Goal: Check status: Check status

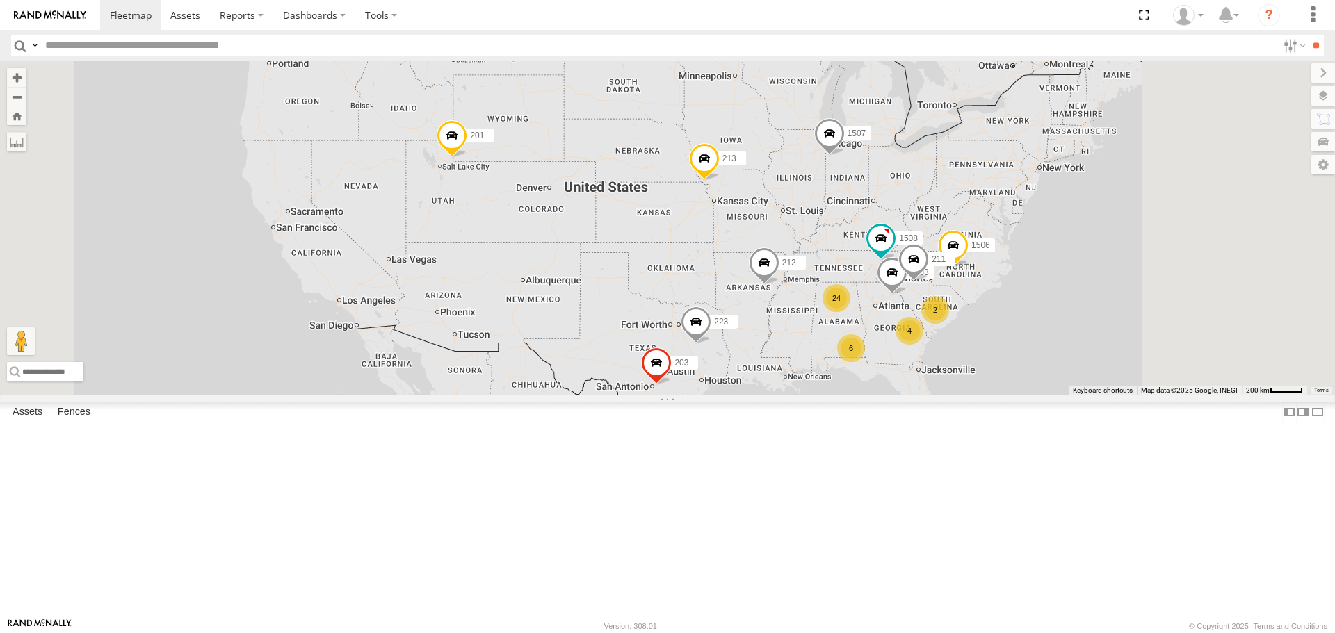
drag, startPoint x: 1075, startPoint y: 451, endPoint x: 979, endPoint y: 432, distance: 98.6
click at [981, 395] on div "24 1507 201 213 2 4 223 1503 6 212 1502 203 211 1506 1508" at bounding box center [667, 228] width 1335 height 334
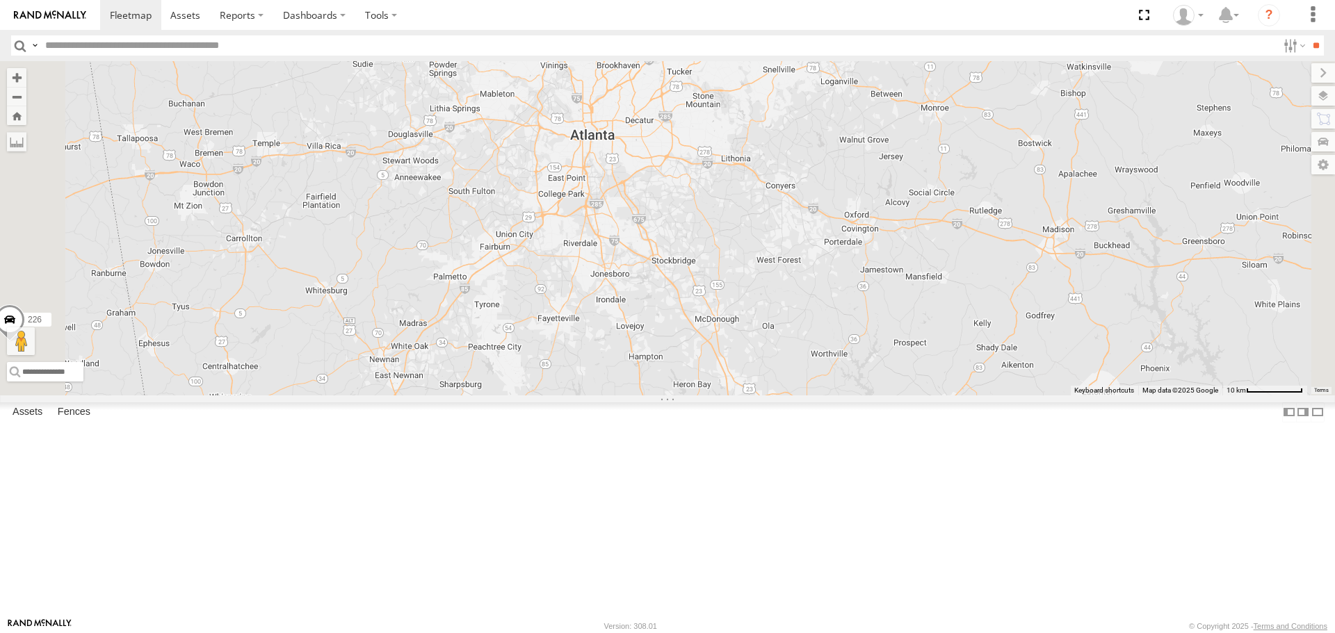
drag, startPoint x: 952, startPoint y: 339, endPoint x: 919, endPoint y: 250, distance: 94.8
click at [919, 250] on div "1507 201 213 223 1503 212 1502 203 211 1506 1508 205 209 208 1509 216 226 231" at bounding box center [667, 228] width 1335 height 334
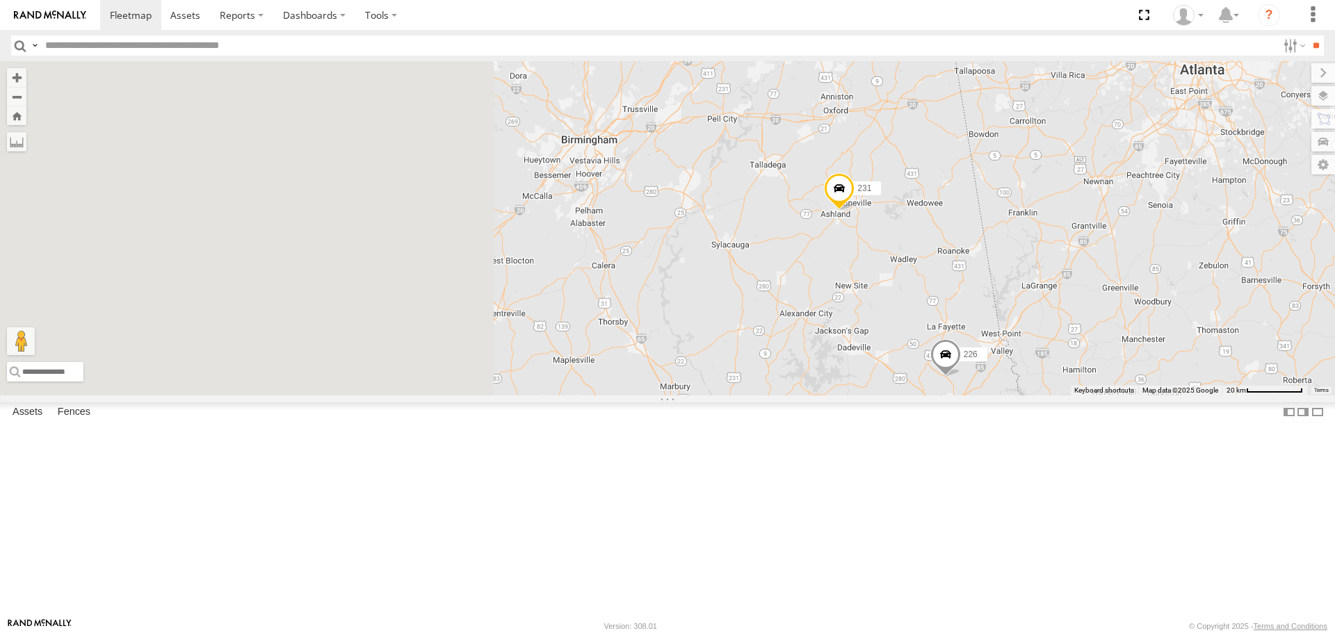
drag, startPoint x: 560, startPoint y: 417, endPoint x: 1085, endPoint y: 350, distance: 529.0
click at [1112, 323] on div "1503 226 2 2 231" at bounding box center [667, 228] width 1335 height 334
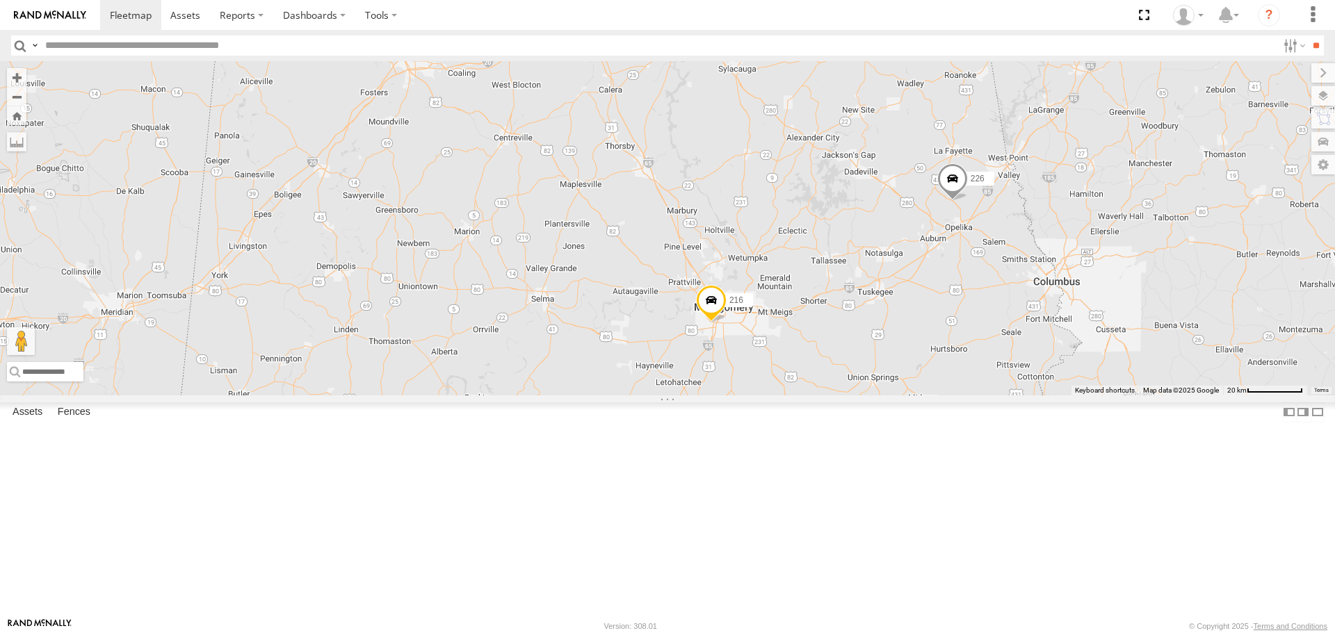
drag, startPoint x: 929, startPoint y: 409, endPoint x: 945, endPoint y: 209, distance: 200.2
click at [945, 209] on div "1503 226 2 2 231 13 216" at bounding box center [667, 228] width 1335 height 334
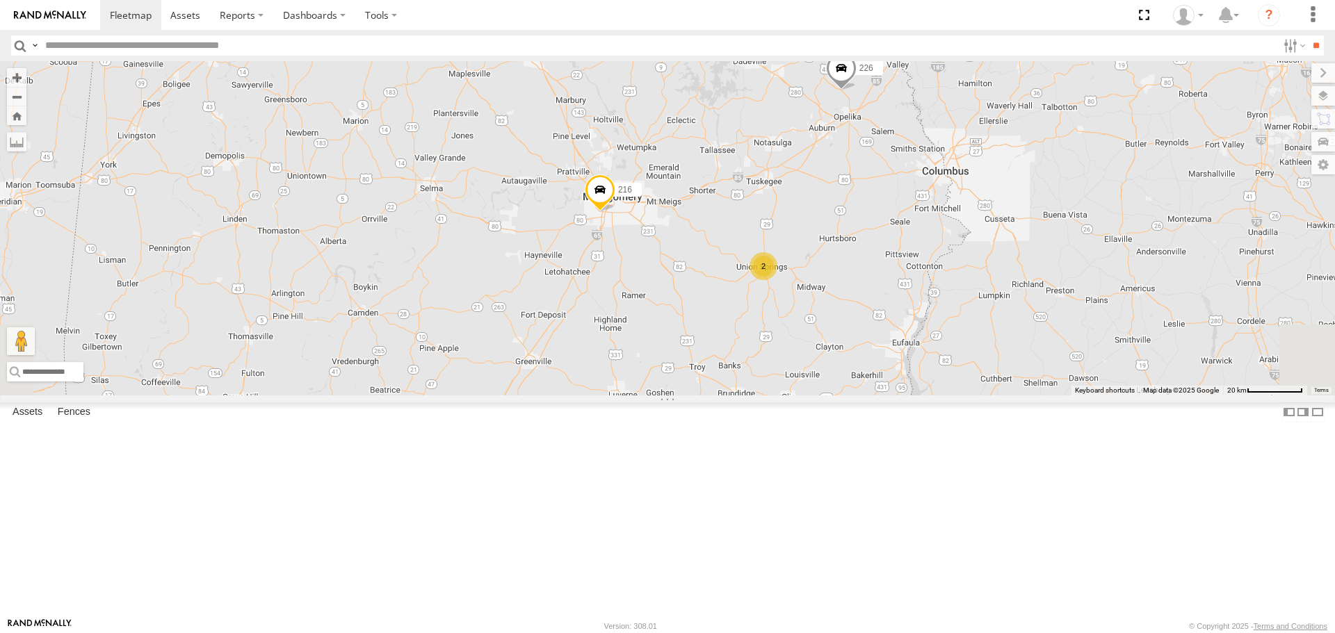
drag, startPoint x: 961, startPoint y: 413, endPoint x: 778, endPoint y: 302, distance: 213.6
click at [849, 304] on div "1503 226 2 2 231 13 216 2" at bounding box center [667, 228] width 1335 height 334
click at [614, 212] on span at bounding box center [599, 193] width 31 height 38
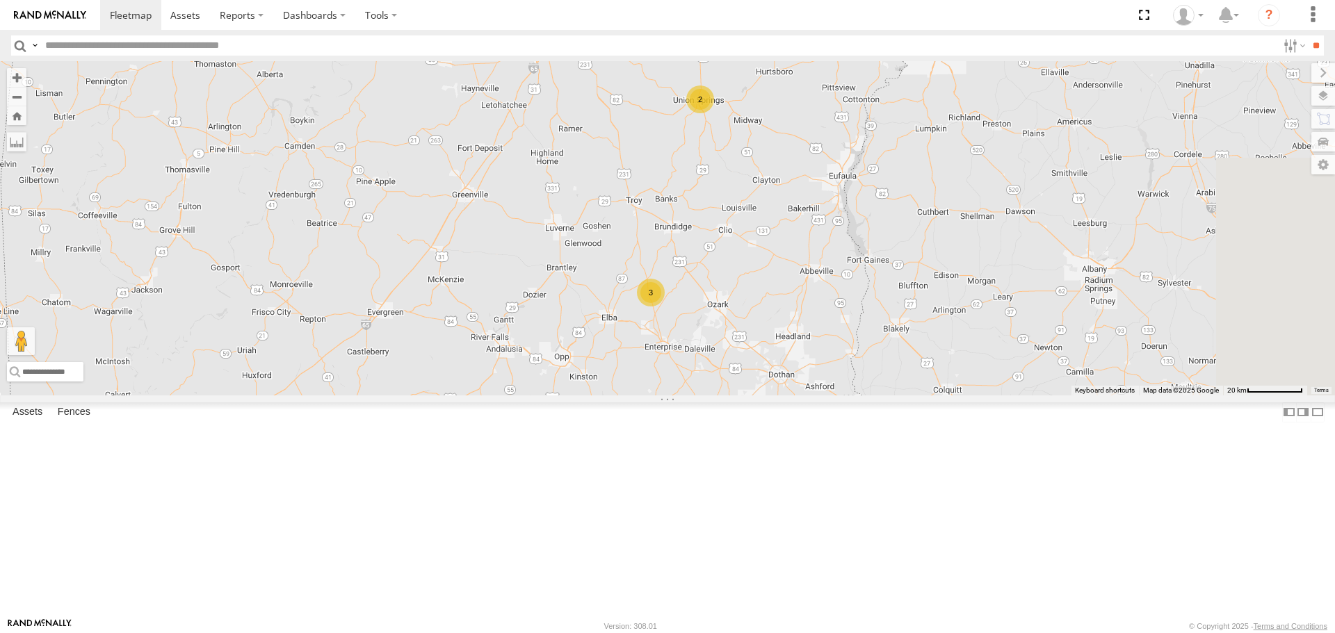
drag, startPoint x: 1019, startPoint y: 446, endPoint x: 916, endPoint y: 430, distance: 104.2
click at [931, 237] on div "3 2 226 216" at bounding box center [667, 228] width 1335 height 334
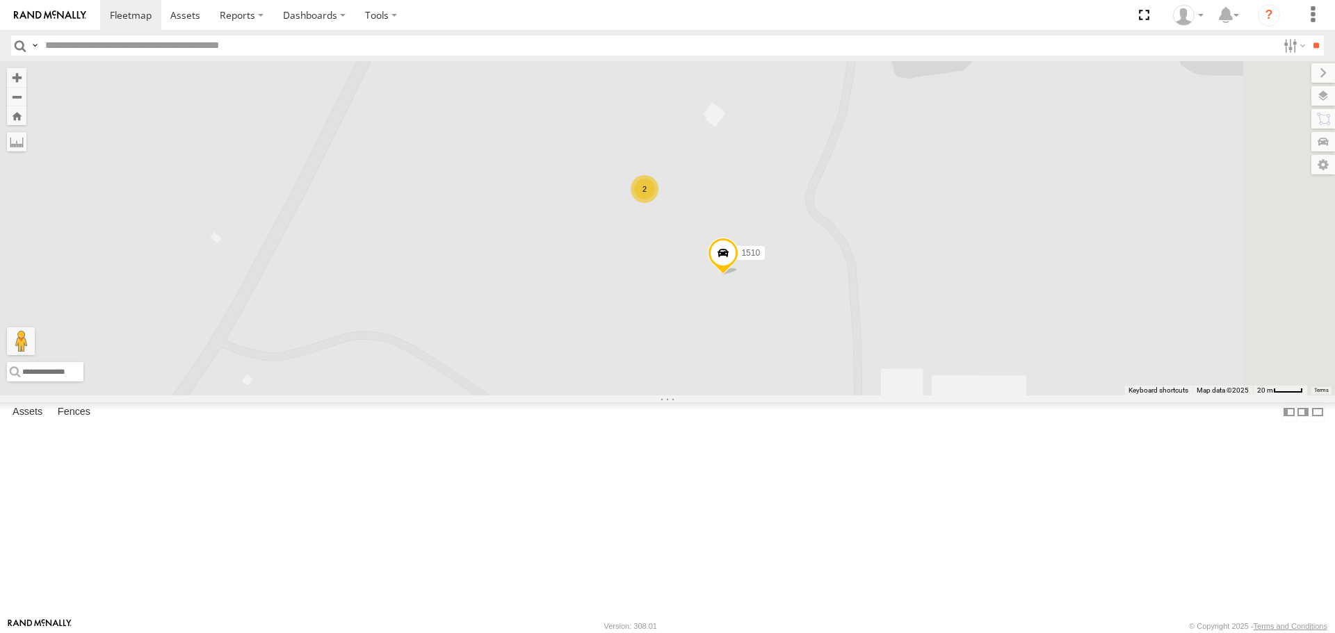
click at [738, 276] on span at bounding box center [723, 257] width 31 height 38
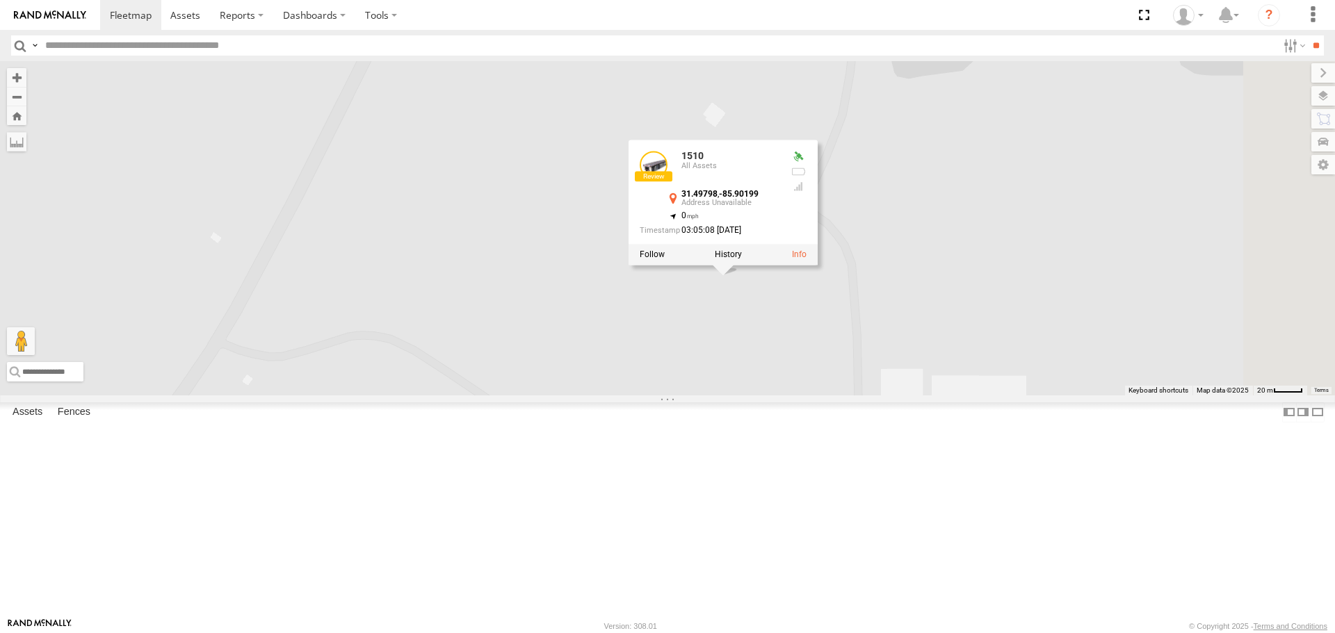
click at [882, 395] on div "226 216 1510 2 1510 All Assets 31.49798 , -85.90199 0 03:05:08 [DATE]" at bounding box center [667, 228] width 1335 height 334
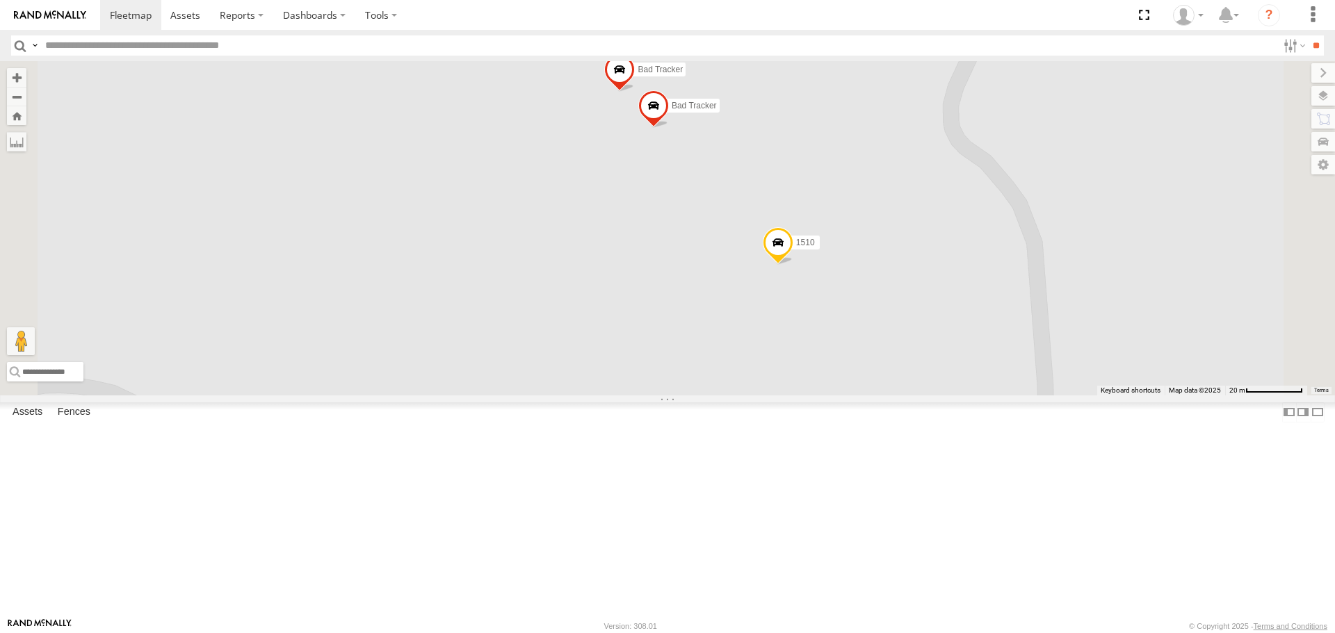
click at [793, 266] on span at bounding box center [778, 247] width 31 height 38
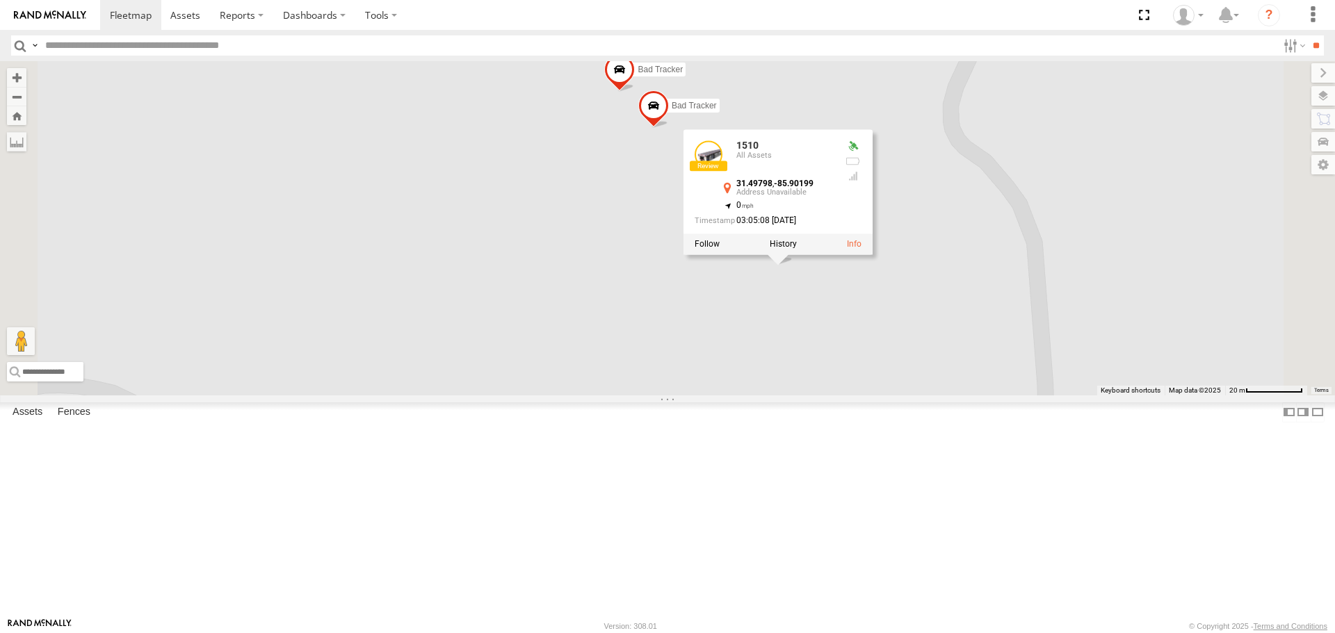
click at [968, 395] on div "[PHONE_NUMBER] Bad Tracker Bad Tracker 1510 All Assets 31.49798 , -85.90199 0 0…" at bounding box center [667, 228] width 1335 height 334
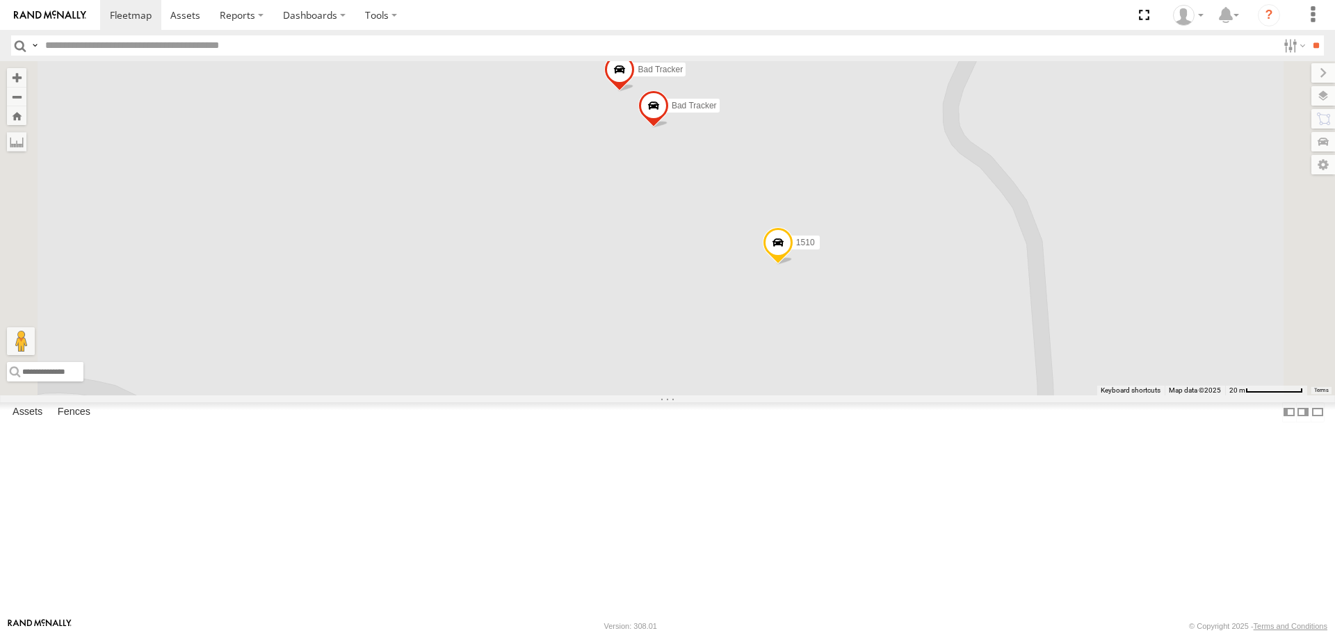
click at [793, 266] on span at bounding box center [778, 247] width 31 height 38
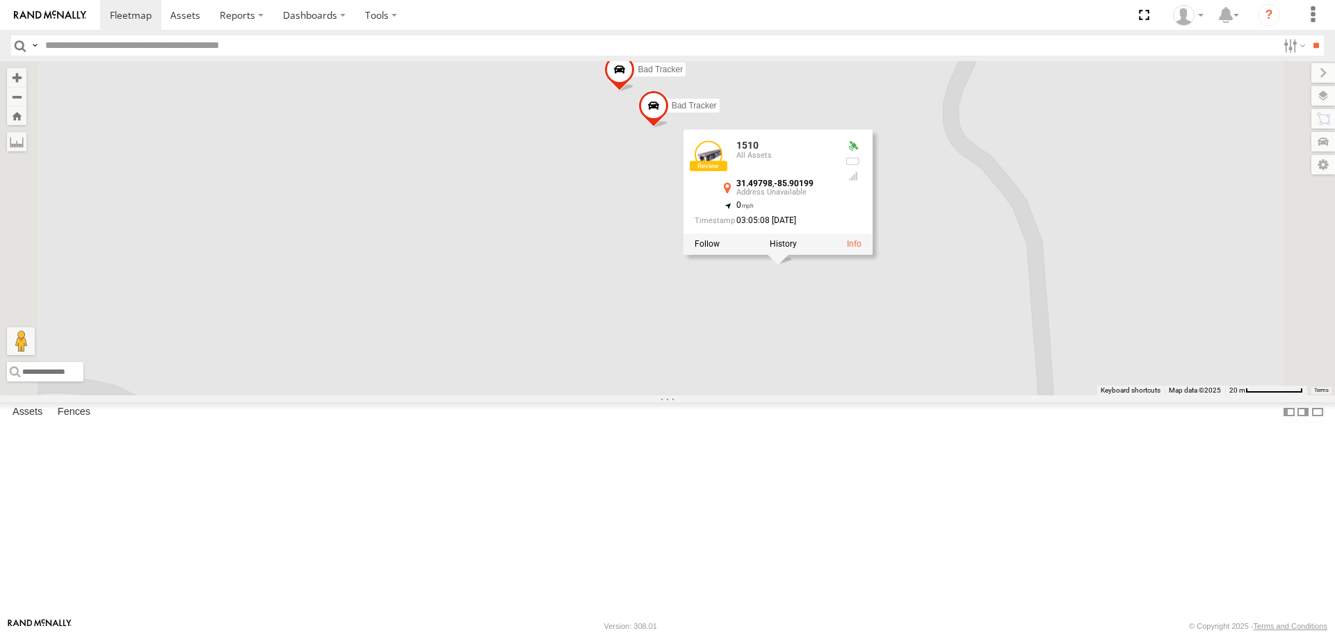
click at [947, 395] on div "[PHONE_NUMBER] Bad Tracker Bad Tracker 1510 All Assets 31.49798 , -85.90199 0 0…" at bounding box center [667, 228] width 1335 height 334
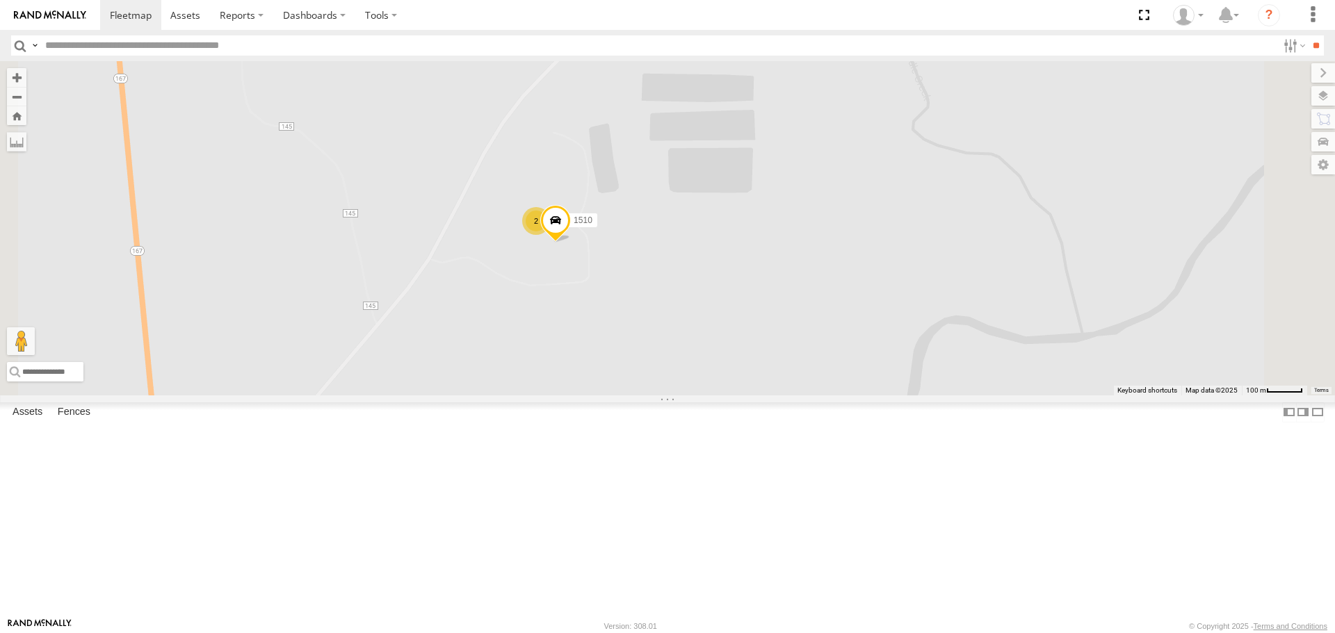
click at [597, 227] on label "1510" at bounding box center [579, 220] width 35 height 14
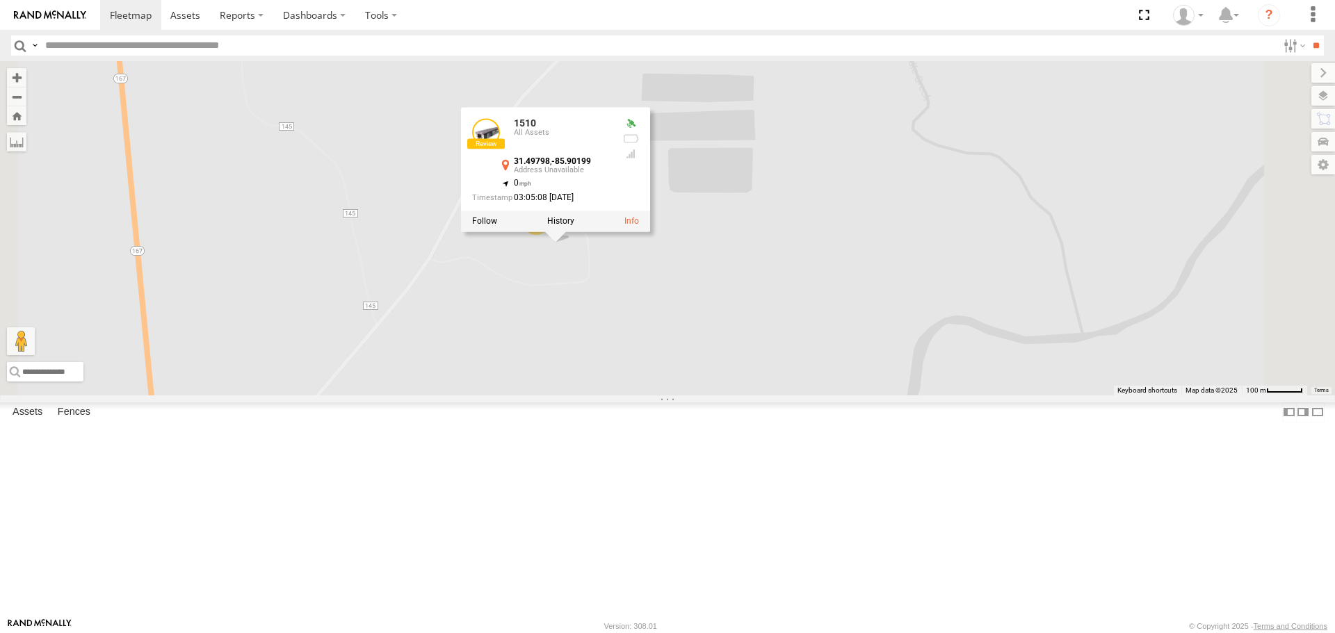
click at [718, 389] on div "226 216 1510 2 1510 All Assets 31.49798 , -85.90199 0 03:05:08 [DATE]" at bounding box center [667, 228] width 1335 height 334
click at [717, 391] on div "226 216 1510 2 1510 All Assets 31.49798 , -85.90199 0 03:05:08 [DATE]" at bounding box center [667, 228] width 1335 height 334
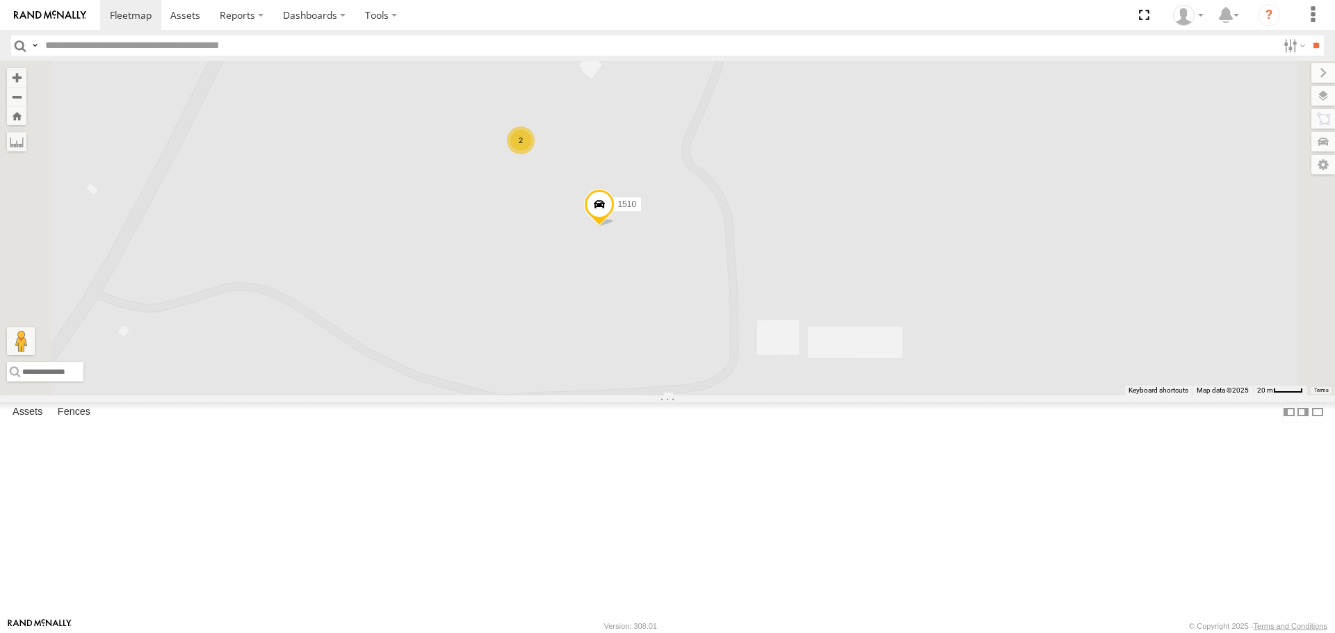
click at [614, 227] on span at bounding box center [599, 209] width 31 height 38
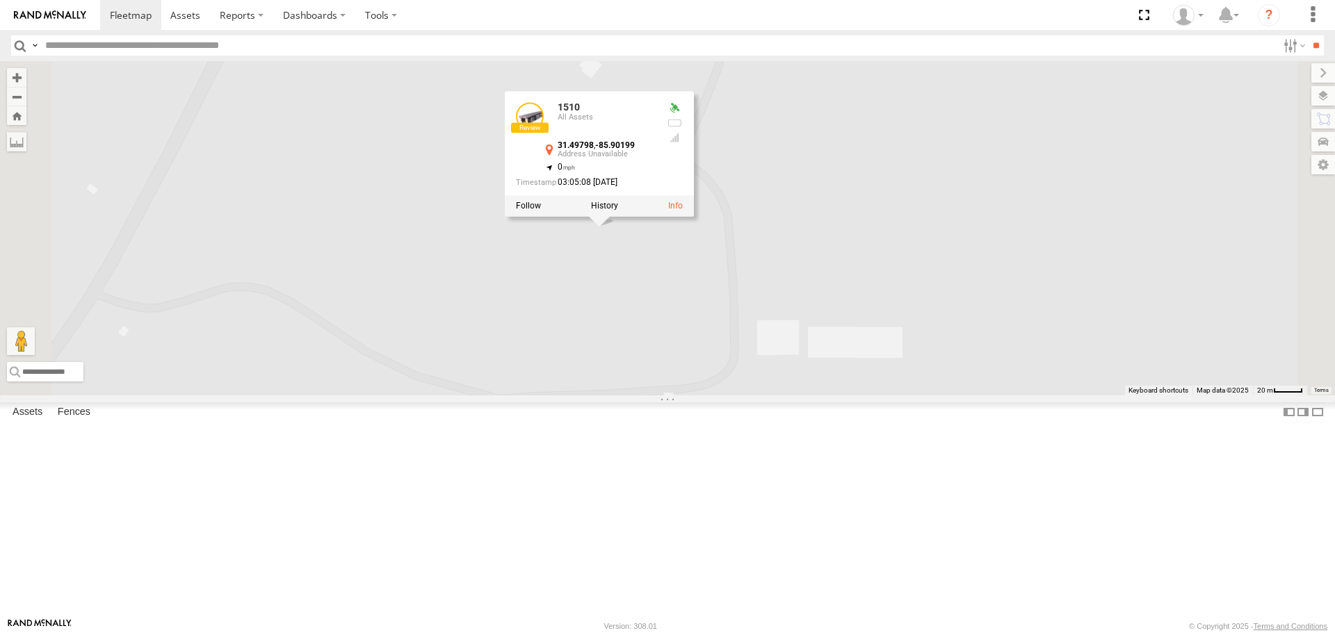
click at [769, 368] on div "226 216 1510 2 1510 All Assets 31.49798 , -85.90199 0 03:05:08 [DATE]" at bounding box center [667, 228] width 1335 height 334
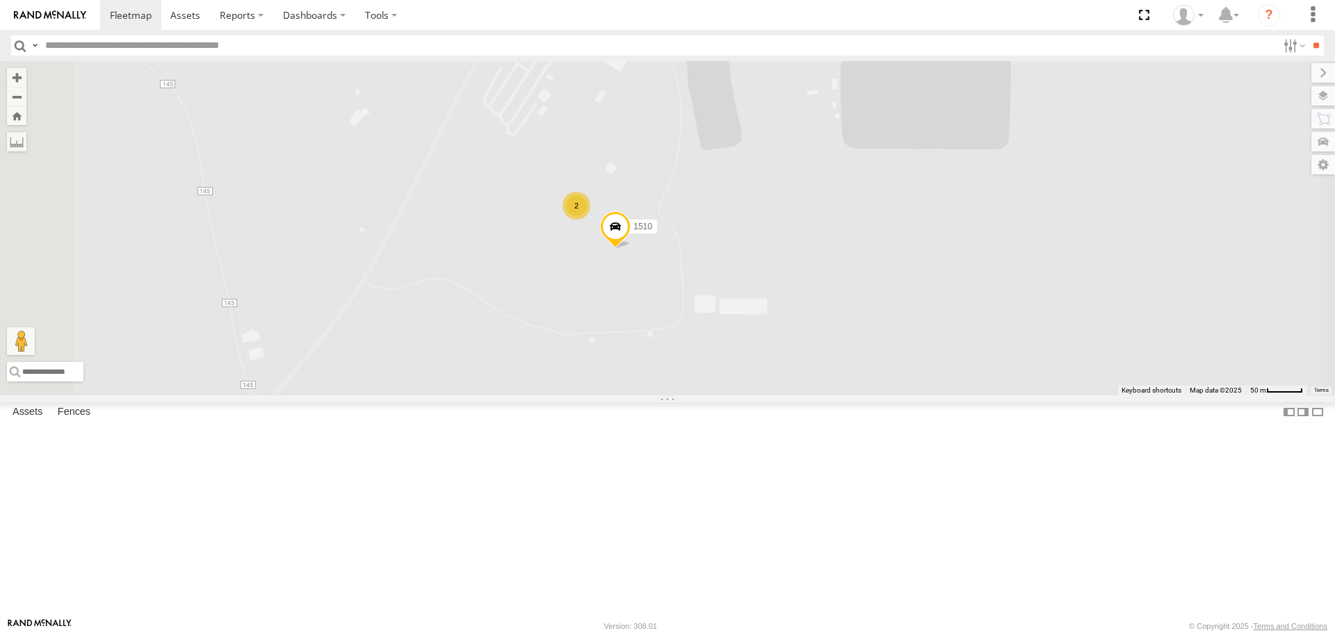
drag, startPoint x: 787, startPoint y: 356, endPoint x: 815, endPoint y: 405, distance: 57.0
click at [815, 395] on div "226 216 1510 2" at bounding box center [667, 228] width 1335 height 334
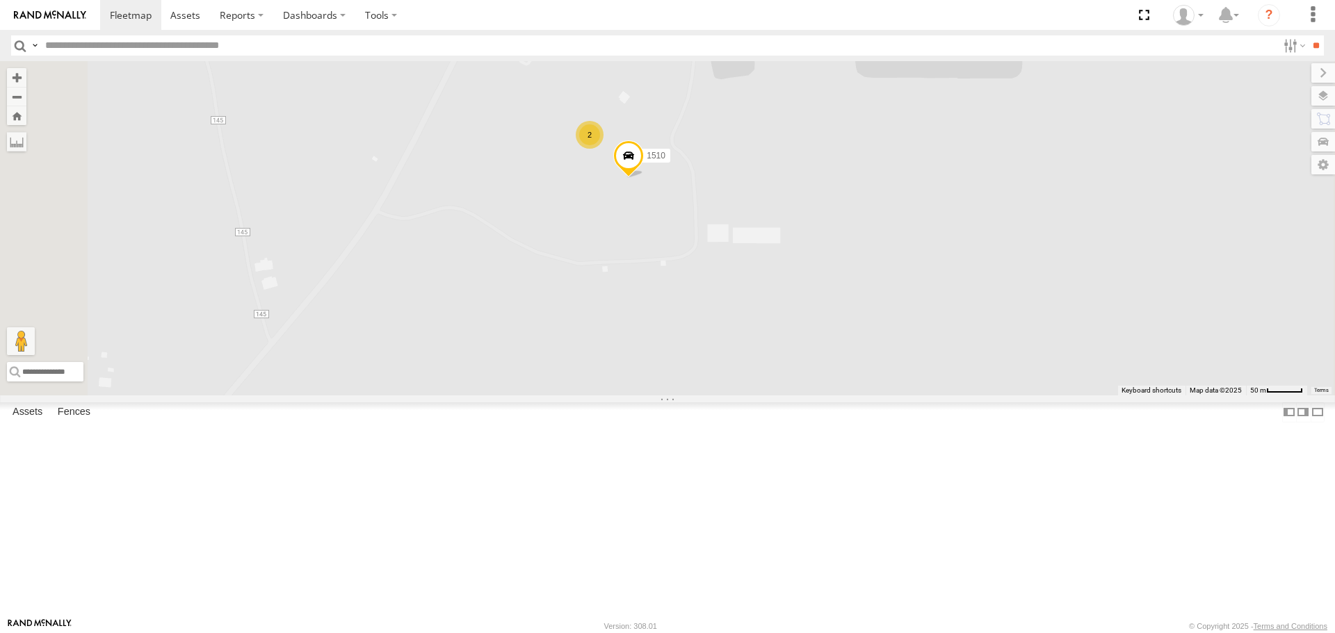
drag, startPoint x: 814, startPoint y: 446, endPoint x: 797, endPoint y: 364, distance: 84.5
click at [803, 359] on div "226 216 1510 2" at bounding box center [667, 228] width 1335 height 334
